Goal: Find specific page/section: Find specific page/section

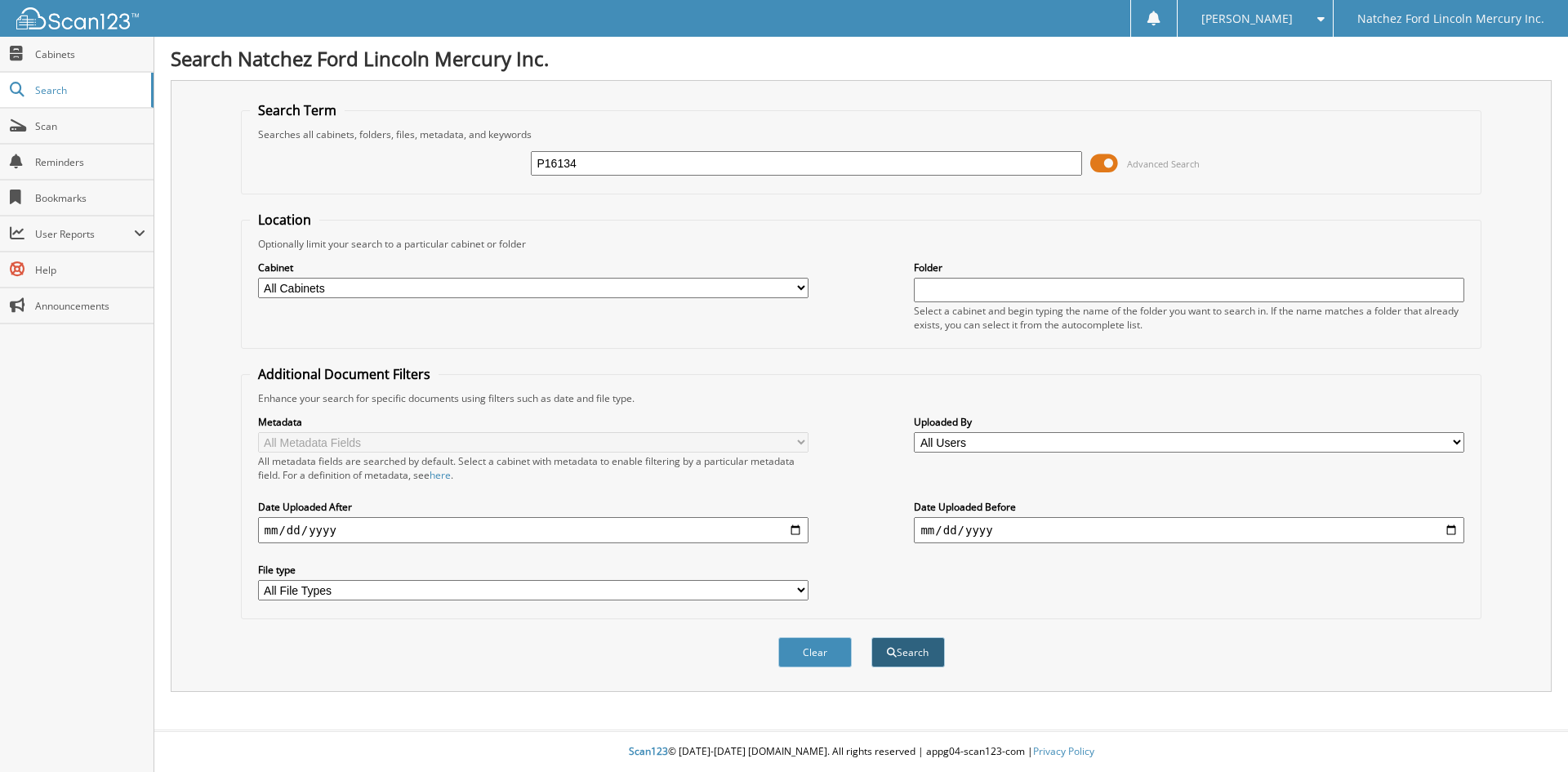
type input "P16134"
click at [904, 652] on button "Search" at bounding box center [907, 652] width 73 height 30
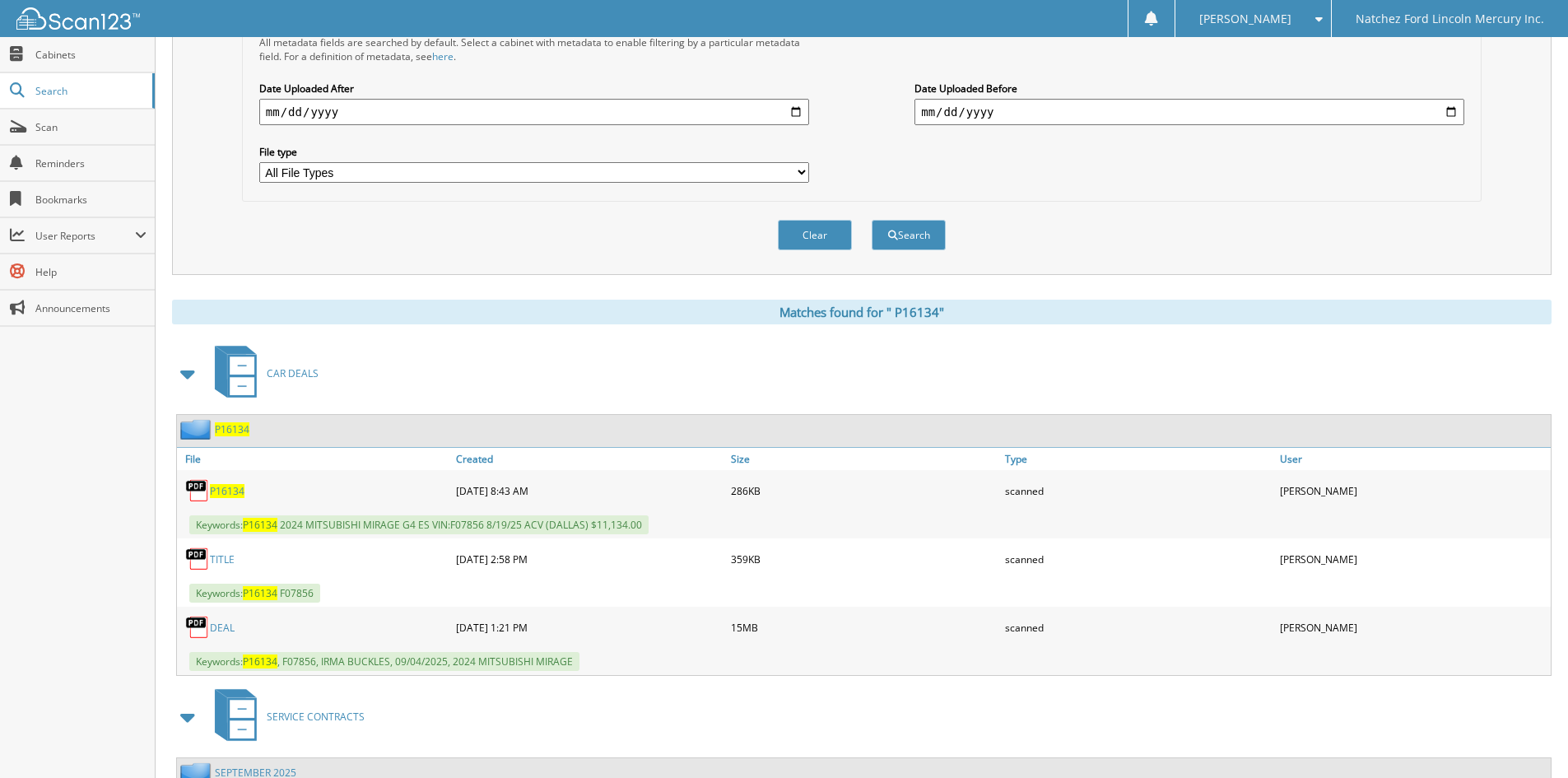
scroll to position [494, 0]
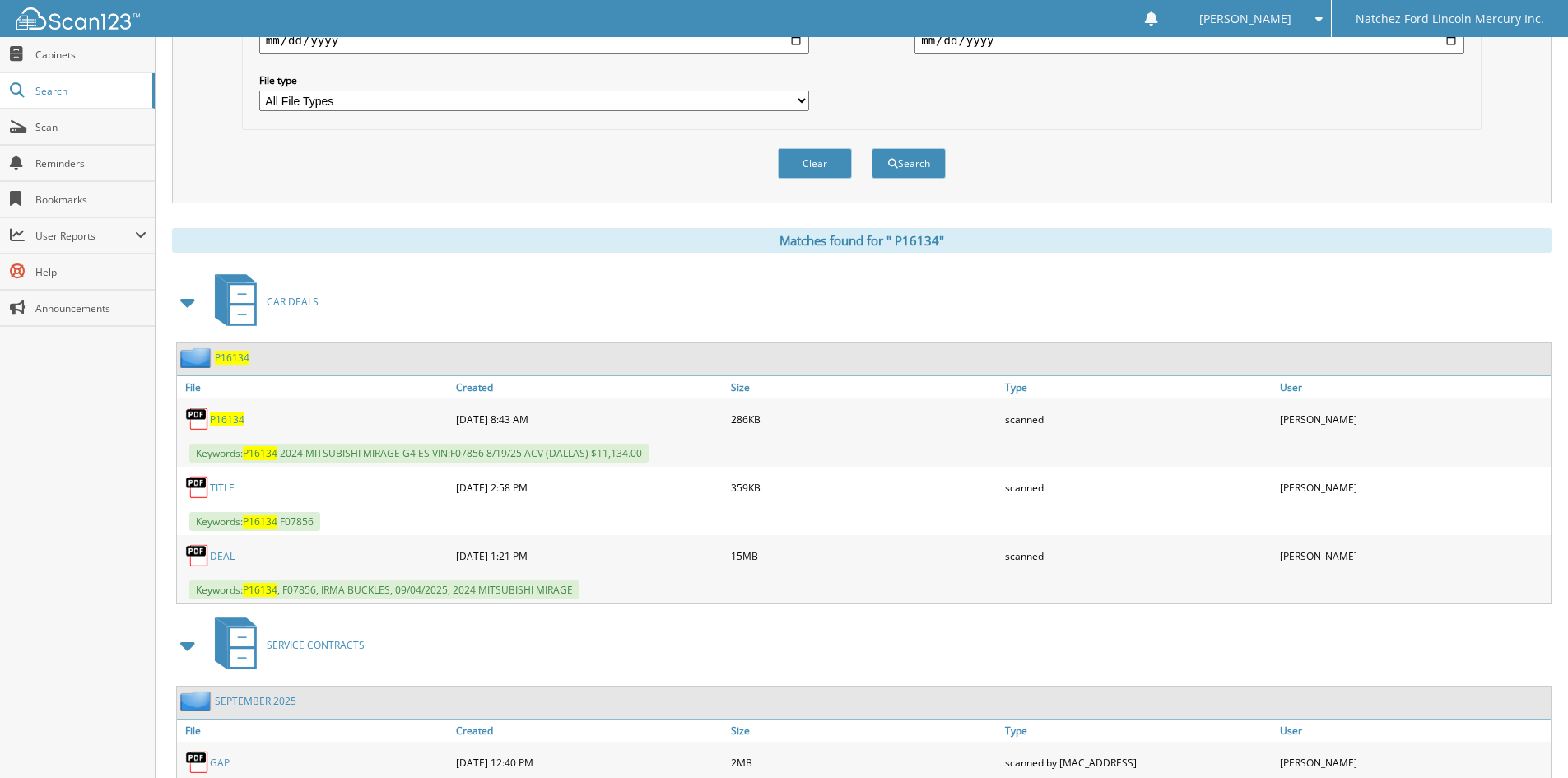
click at [223, 561] on link "D E A L" at bounding box center [222, 556] width 24 height 14
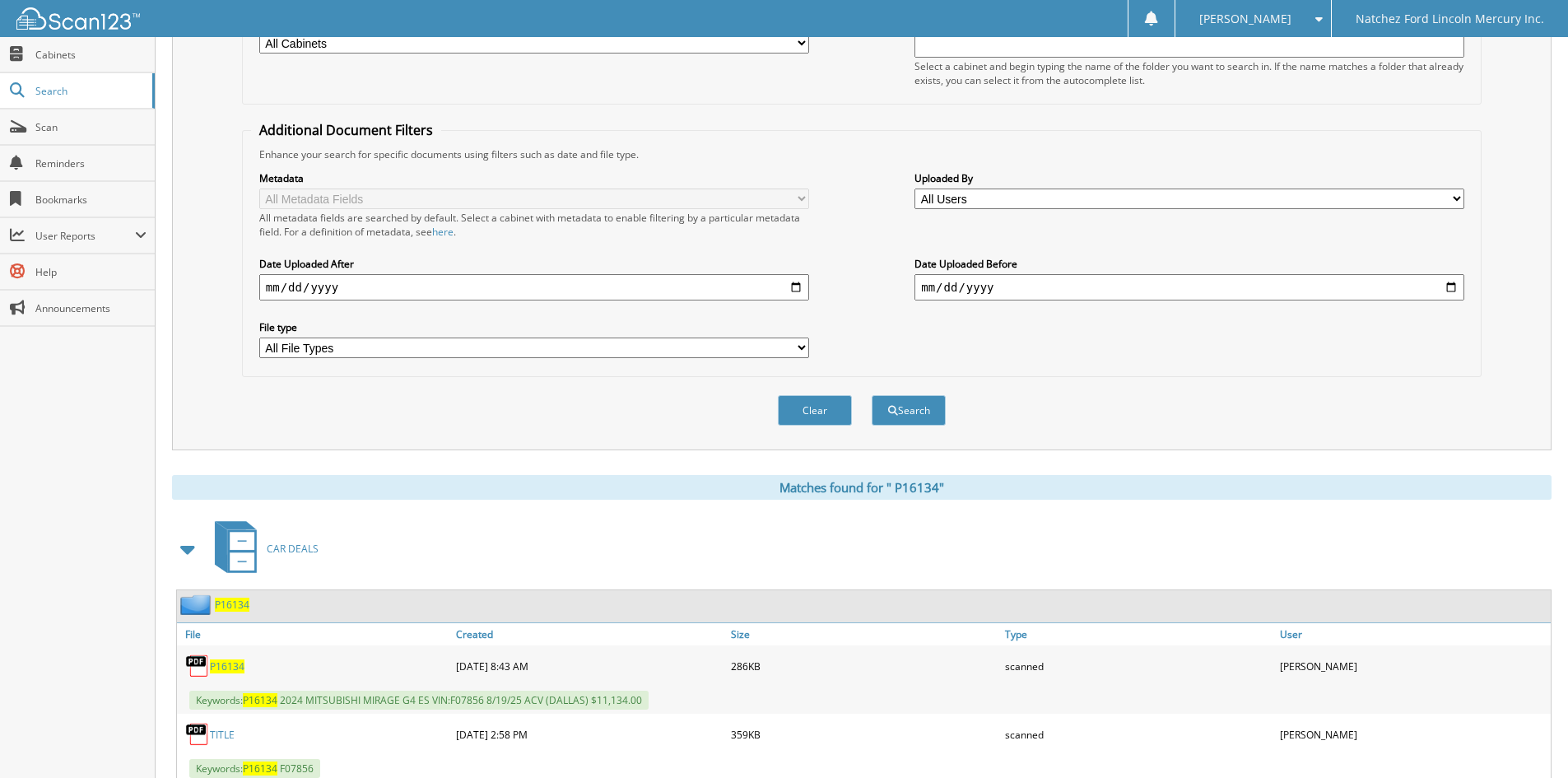
scroll to position [0, 0]
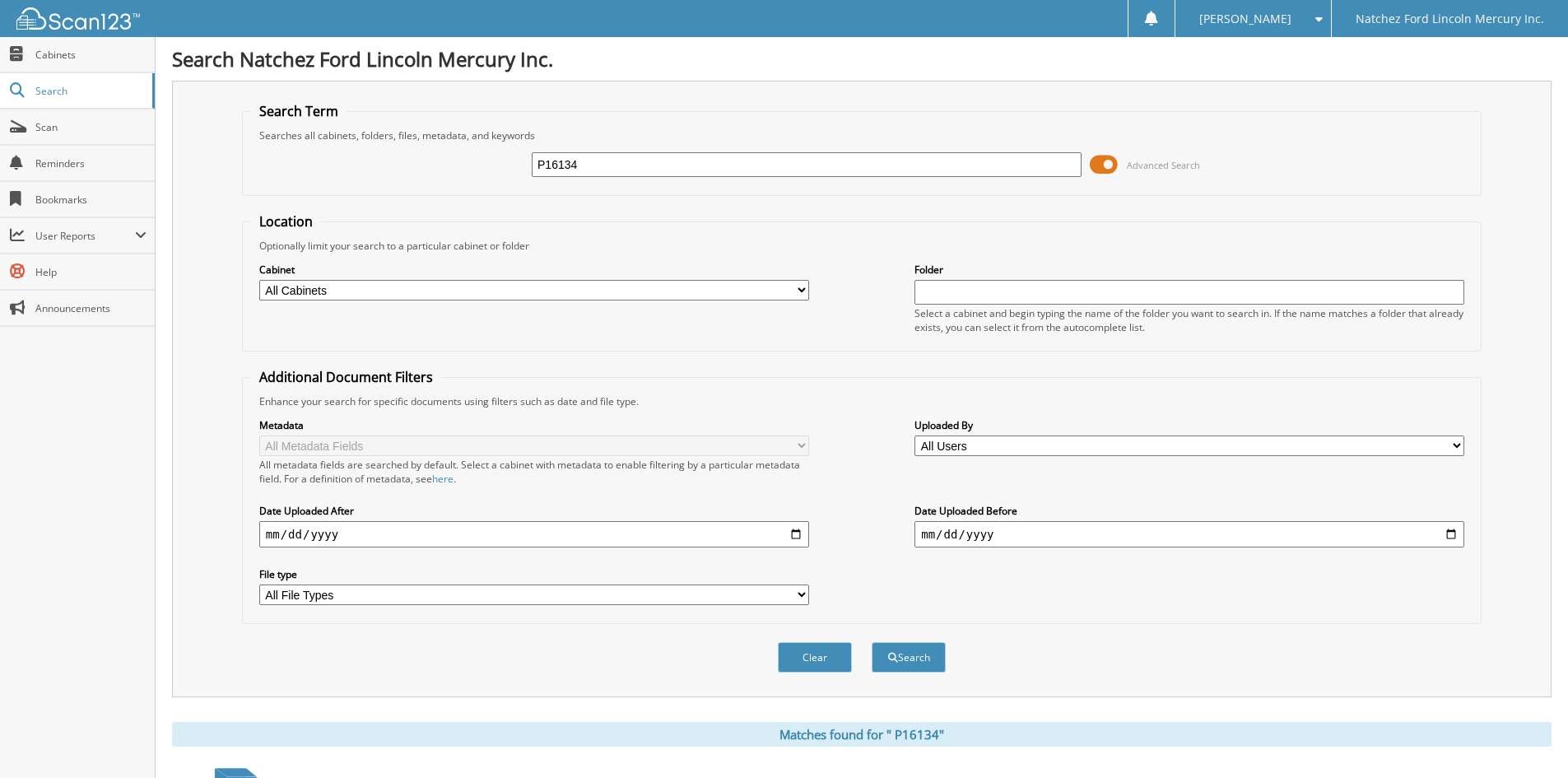
drag, startPoint x: 599, startPoint y: 168, endPoint x: 457, endPoint y: 166, distance: 142.0
click at [457, 166] on div "P16134 Advanced Search" at bounding box center [861, 164] width 1221 height 44
type input "FL1026"
click at [905, 657] on button "Search" at bounding box center [908, 657] width 74 height 30
